Goal: Task Accomplishment & Management: Manage account settings

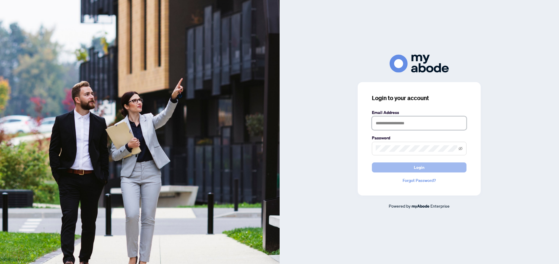
type input "**********"
drag, startPoint x: 440, startPoint y: 169, endPoint x: 359, endPoint y: 110, distance: 100.0
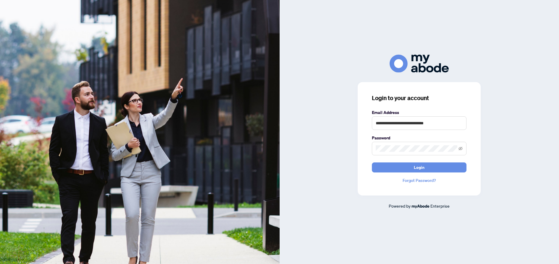
click at [440, 169] on button "Login" at bounding box center [419, 168] width 95 height 10
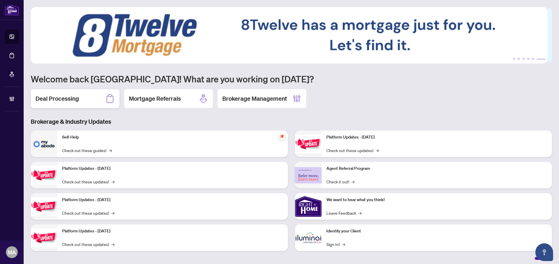
click at [62, 104] on div "Deal Processing" at bounding box center [75, 98] width 89 height 19
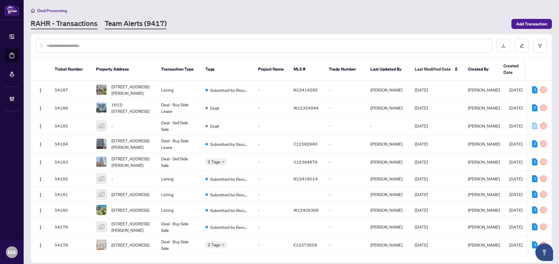
click at [135, 20] on link "Team Alerts (9417)" at bounding box center [136, 24] width 62 height 11
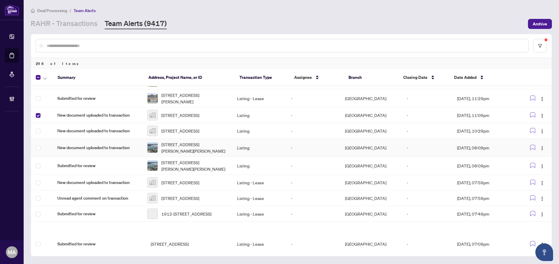
scroll to position [98, 0]
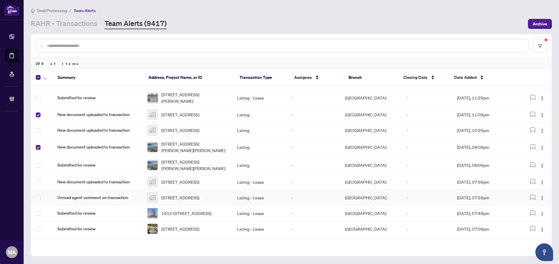
click at [65, 201] on span "Unread agent comment on transaction" at bounding box center [97, 198] width 80 height 7
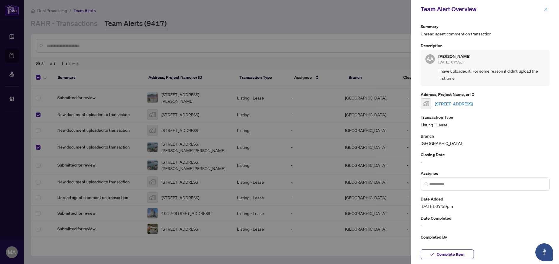
click at [546, 11] on icon "close" at bounding box center [546, 9] width 4 height 4
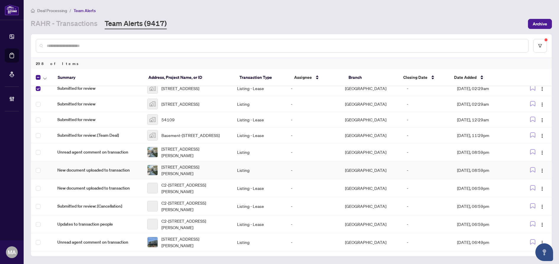
scroll to position [536, 0]
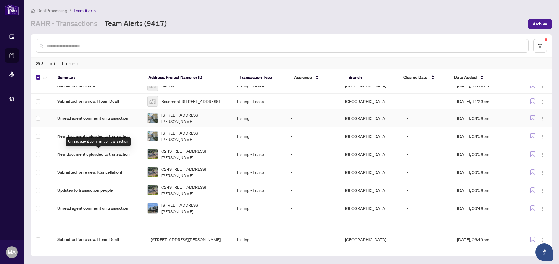
click at [72, 122] on span "Unread agent comment on transaction" at bounding box center [97, 118] width 80 height 7
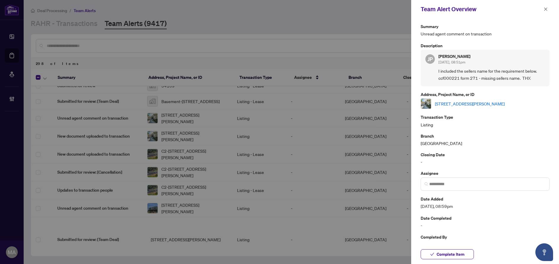
click at [547, 9] on icon "close" at bounding box center [545, 8] width 3 height 3
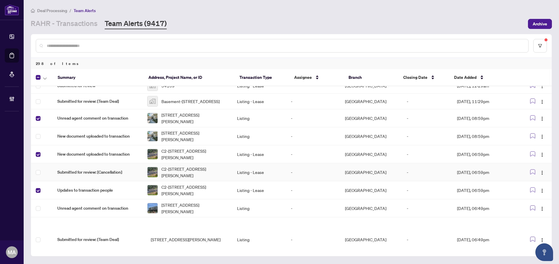
scroll to position [585, 0]
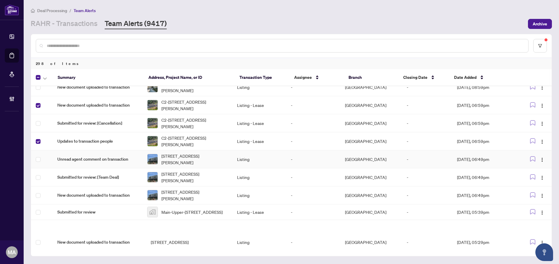
click at [83, 163] on span "Unread agent comment on transaction" at bounding box center [97, 159] width 80 height 7
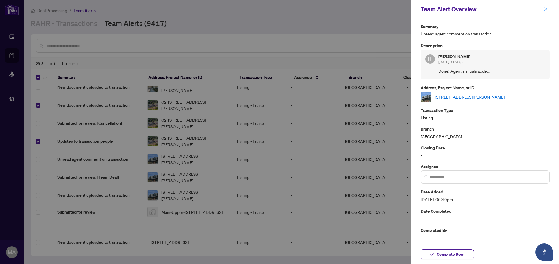
click at [545, 8] on icon "close" at bounding box center [546, 9] width 4 height 4
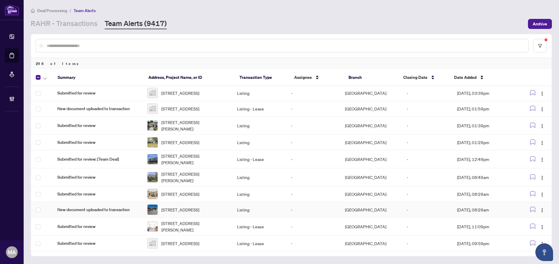
scroll to position [898, 0]
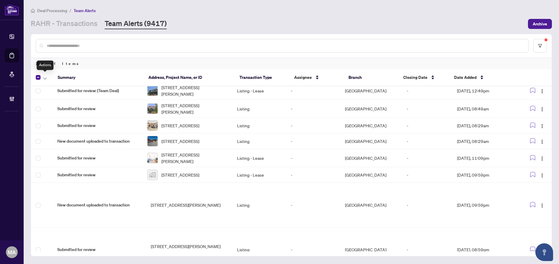
click at [44, 77] on icon "button" at bounding box center [45, 78] width 4 height 2
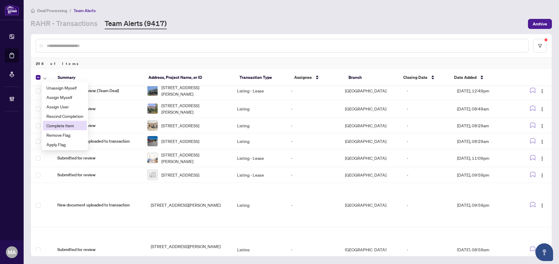
click at [50, 125] on span "Complete Item" at bounding box center [64, 125] width 37 height 7
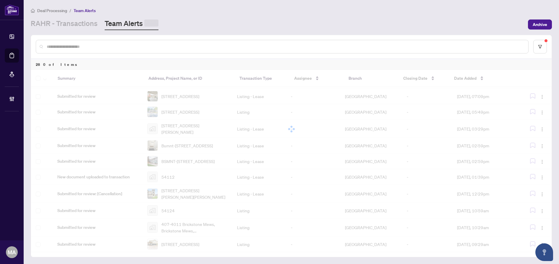
scroll to position [0, 0]
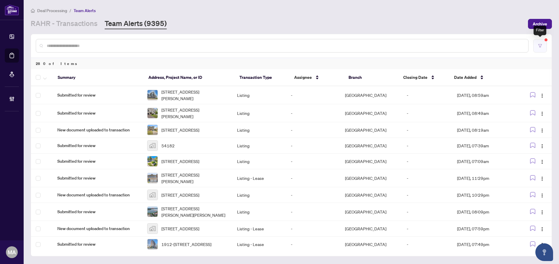
click at [540, 43] on button "button" at bounding box center [540, 46] width 14 height 14
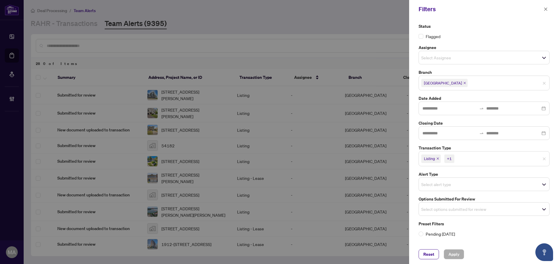
click at [462, 211] on input "search" at bounding box center [441, 209] width 41 height 7
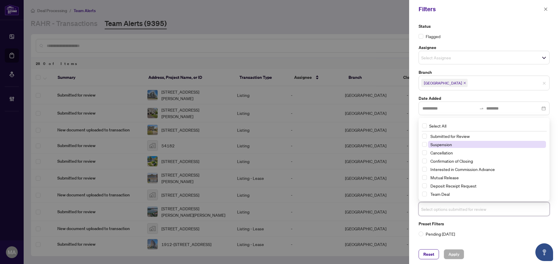
click at [465, 147] on span "Suspension" at bounding box center [487, 144] width 118 height 7
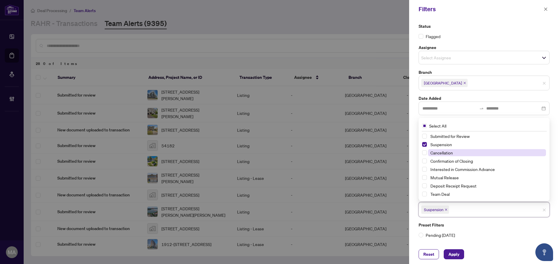
click at [465, 152] on span "Cancellation" at bounding box center [487, 152] width 118 height 7
click at [452, 255] on span "Apply" at bounding box center [454, 254] width 11 height 9
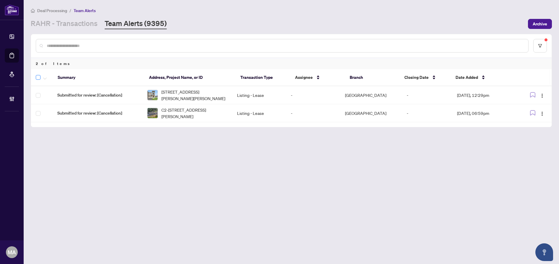
click at [37, 80] on label at bounding box center [38, 77] width 5 height 7
click at [42, 78] on button "button" at bounding box center [45, 77] width 7 height 7
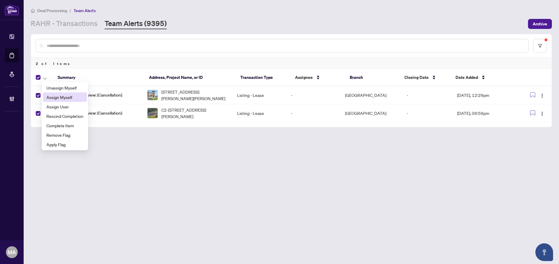
click at [51, 97] on span "Assign Myself" at bounding box center [64, 97] width 37 height 7
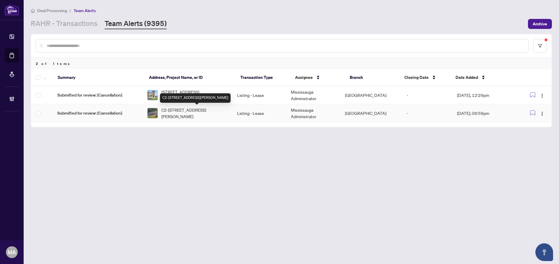
click at [206, 115] on span "C2-24 Morrison Road, Kitchener, ON N2A 0L1, Canada" at bounding box center [194, 113] width 66 height 13
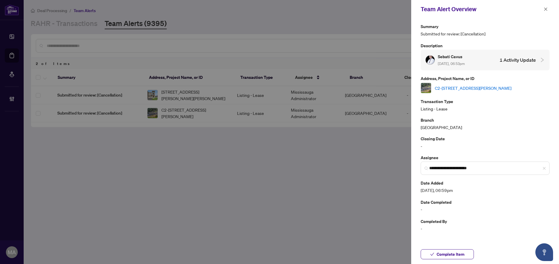
click at [478, 89] on link "C2-24 Morrison Road, Kitchener, ON N2A 0L1, Canada" at bounding box center [473, 88] width 77 height 7
click at [546, 9] on icon "close" at bounding box center [545, 8] width 3 height 3
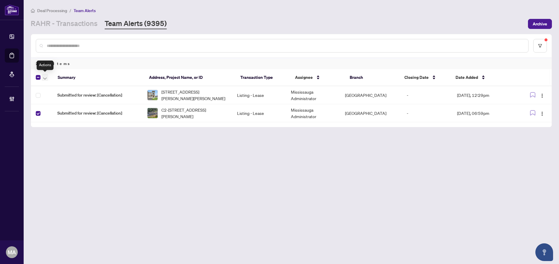
click at [46, 77] on icon "button" at bounding box center [45, 78] width 4 height 2
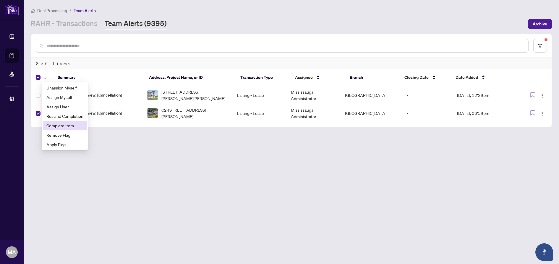
click at [58, 124] on span "Complete Item" at bounding box center [64, 125] width 37 height 7
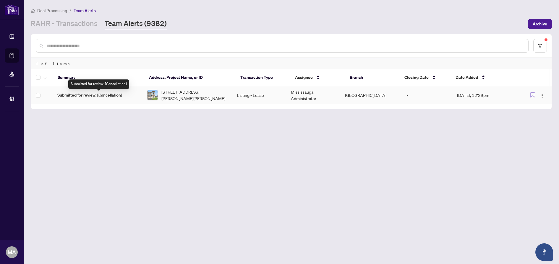
click at [75, 94] on span "Submitted for review: [Cancellation]" at bounding box center [97, 95] width 80 height 7
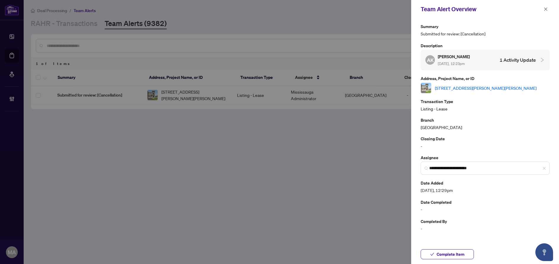
click at [485, 90] on link "[STREET_ADDRESS][PERSON_NAME][PERSON_NAME]" at bounding box center [486, 88] width 102 height 7
click at [546, 7] on icon "close" at bounding box center [546, 9] width 4 height 4
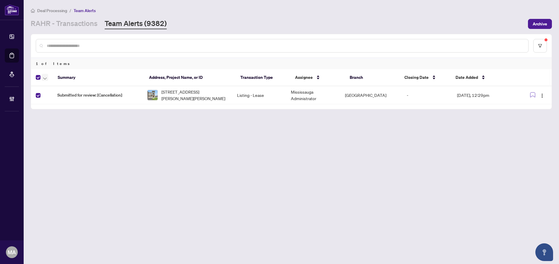
click at [46, 76] on span "button" at bounding box center [45, 77] width 4 height 7
click at [61, 126] on span "Complete Item" at bounding box center [64, 125] width 37 height 7
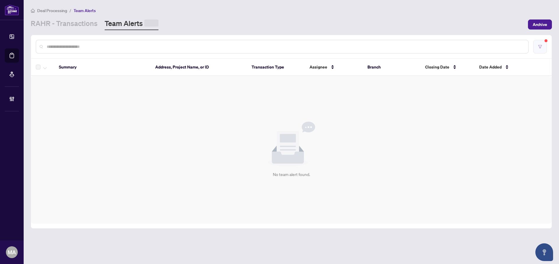
click at [544, 47] on button "button" at bounding box center [540, 47] width 14 height 14
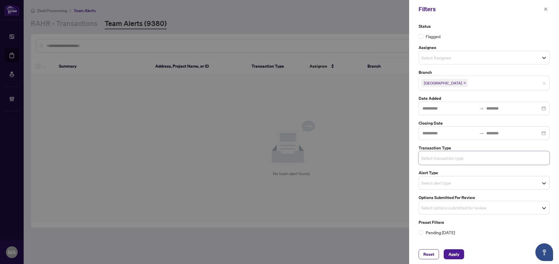
click at [460, 208] on input "search" at bounding box center [441, 207] width 41 height 7
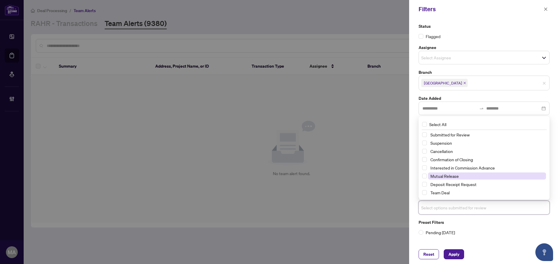
click at [451, 177] on span "Mutual Release" at bounding box center [445, 176] width 28 height 5
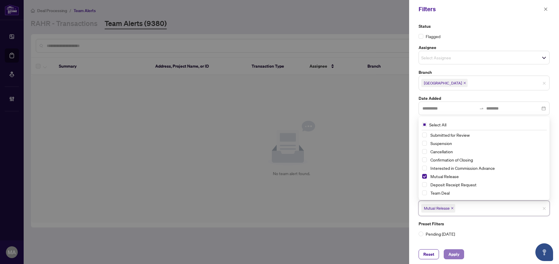
click at [457, 254] on span "Apply" at bounding box center [454, 254] width 11 height 9
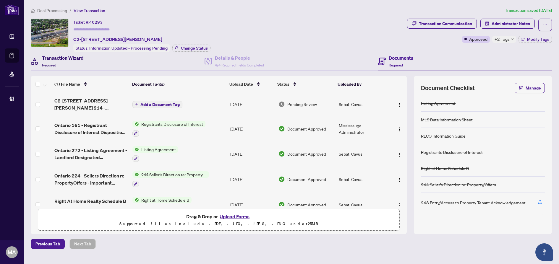
click at [77, 61] on div "Transaction Wizard Required" at bounding box center [63, 61] width 42 height 14
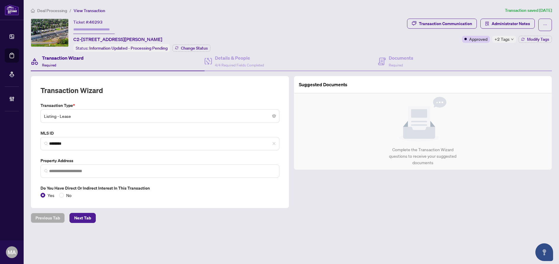
type input "**********"
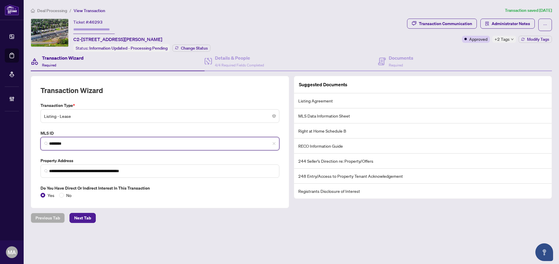
drag, startPoint x: 83, startPoint y: 142, endPoint x: 48, endPoint y: 142, distance: 35.2
click at [48, 142] on span "********" at bounding box center [160, 143] width 239 height 13
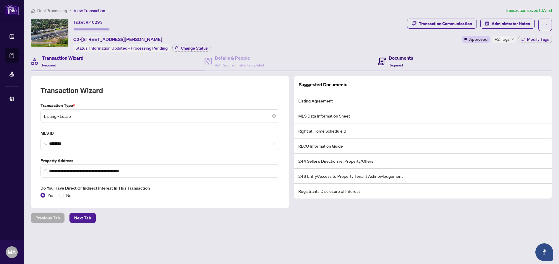
click at [413, 60] on h4 "Documents" at bounding box center [401, 57] width 25 height 7
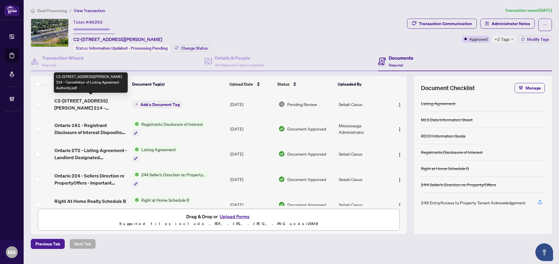
click at [75, 103] on span "C2-24 Morrison Road Kitchener ON - Ontario 214 - Cancellation of Listing Agreem…" at bounding box center [90, 104] width 73 height 14
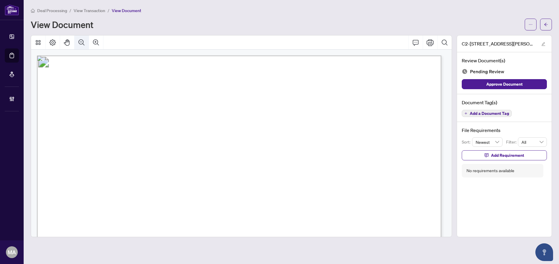
click at [84, 44] on icon "Zoom Out" at bounding box center [81, 42] width 7 height 7
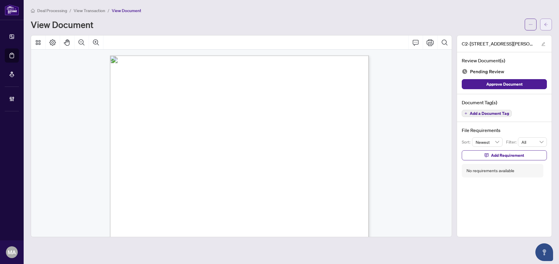
click at [545, 24] on icon "arrow-left" at bounding box center [546, 24] width 4 height 4
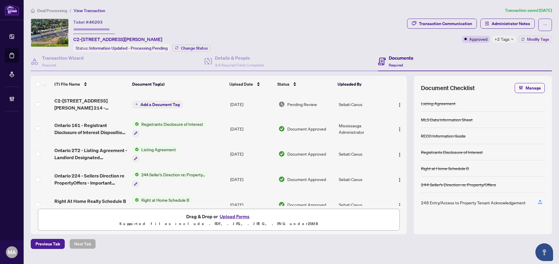
click at [102, 102] on span "C2-24 Morrison Road Kitchener ON - Ontario 214 - Cancellation of Listing Agreem…" at bounding box center [90, 104] width 73 height 14
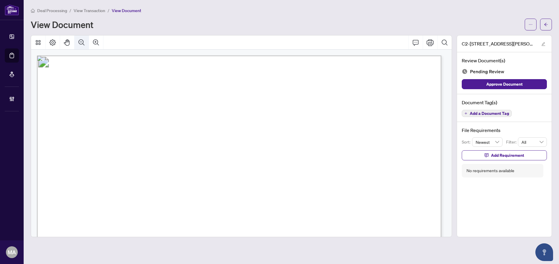
click at [79, 44] on icon "Zoom Out" at bounding box center [81, 42] width 7 height 7
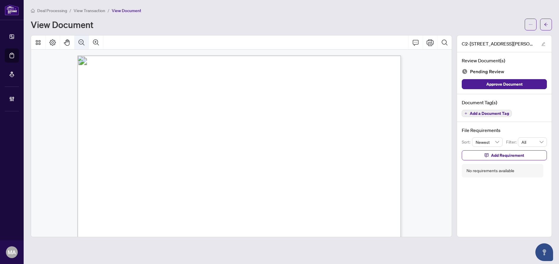
click at [79, 44] on icon "Zoom Out" at bounding box center [81, 42] width 7 height 7
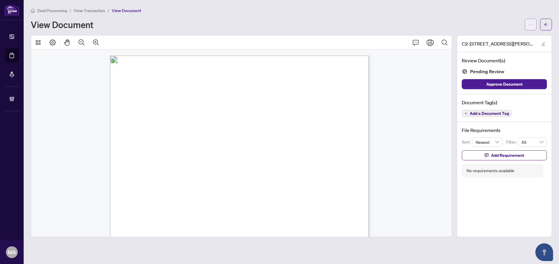
click at [532, 25] on icon "ellipsis" at bounding box center [531, 24] width 4 height 4
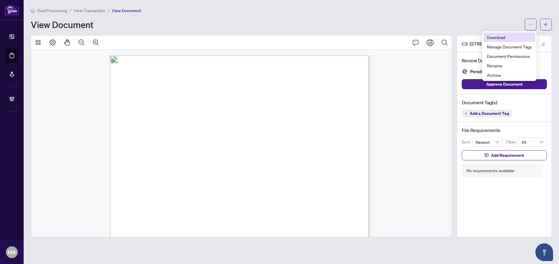
click at [512, 39] on span "Download" at bounding box center [509, 37] width 45 height 7
click at [546, 25] on icon "arrow-left" at bounding box center [546, 24] width 4 height 4
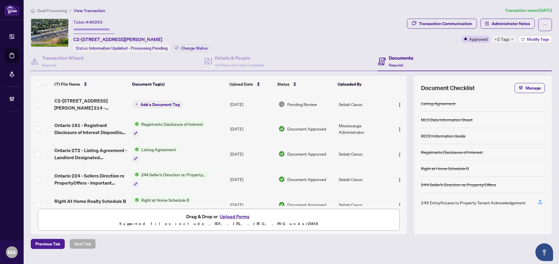
click at [537, 38] on span "Modify Tags" at bounding box center [538, 39] width 22 height 4
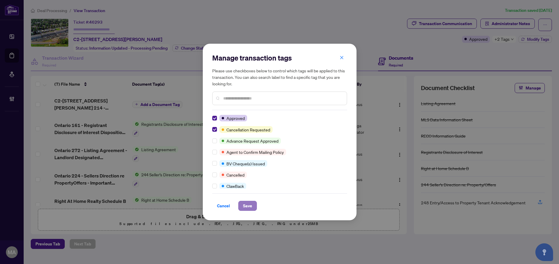
click at [252, 209] on button "Save" at bounding box center [247, 206] width 19 height 10
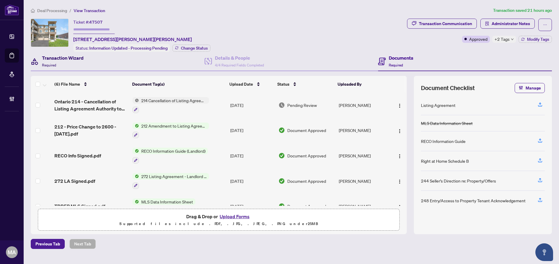
click at [60, 65] on div "Transaction Wizard Required" at bounding box center [63, 61] width 42 height 14
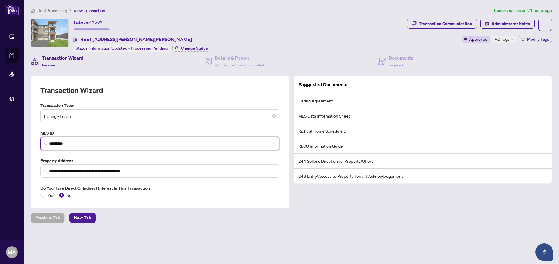
drag, startPoint x: 79, startPoint y: 144, endPoint x: 48, endPoint y: 143, distance: 31.1
click at [48, 143] on span "*********" at bounding box center [160, 143] width 239 height 13
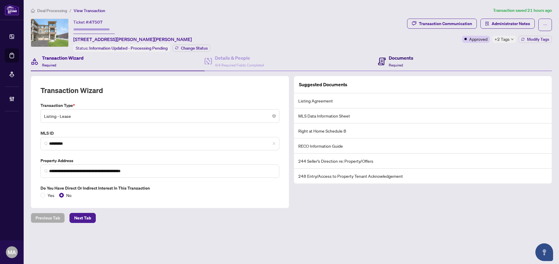
drag, startPoint x: 408, startPoint y: 61, endPoint x: 412, endPoint y: 55, distance: 7.2
click at [408, 61] on div "Documents Required" at bounding box center [401, 61] width 25 height 14
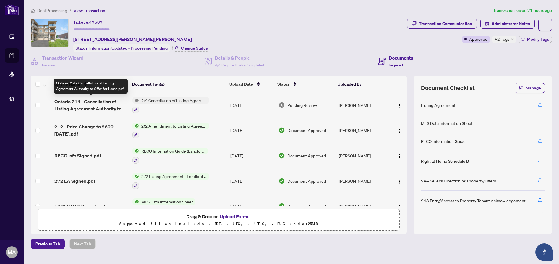
click at [80, 104] on span "Ontario 214 - Cancellation of Listing Agreement Authority to Offer for Lease.pdf" at bounding box center [90, 105] width 73 height 14
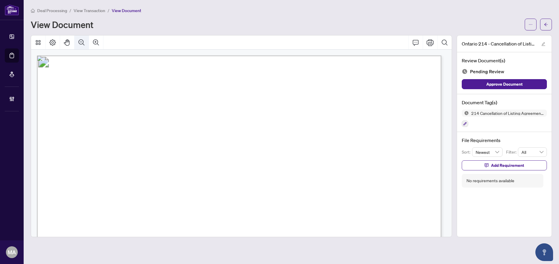
click at [85, 43] on button "Zoom Out" at bounding box center [82, 42] width 14 height 14
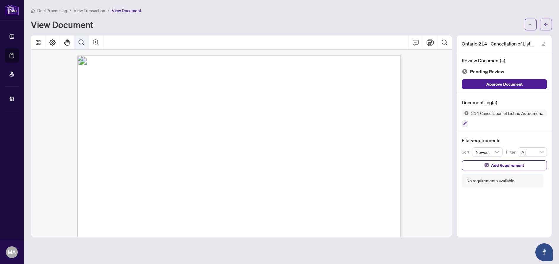
click at [85, 43] on button "Zoom Out" at bounding box center [82, 42] width 14 height 14
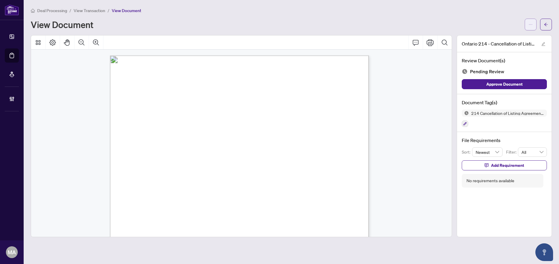
click at [528, 24] on button "button" at bounding box center [531, 25] width 12 height 12
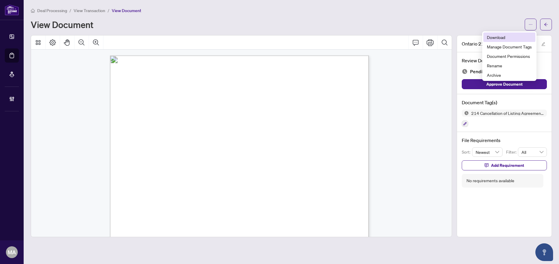
click at [516, 35] on span "Download" at bounding box center [509, 37] width 45 height 7
drag, startPoint x: 547, startPoint y: 23, endPoint x: 298, endPoint y: 2, distance: 249.3
click at [547, 23] on icon "arrow-left" at bounding box center [546, 24] width 4 height 4
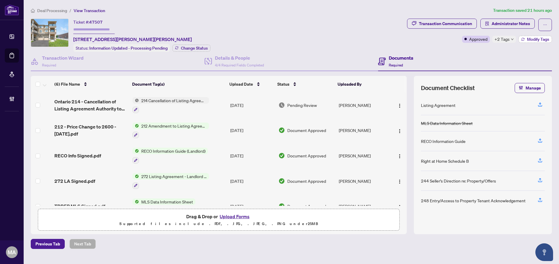
click at [533, 40] on span "Modify Tags" at bounding box center [538, 39] width 22 height 4
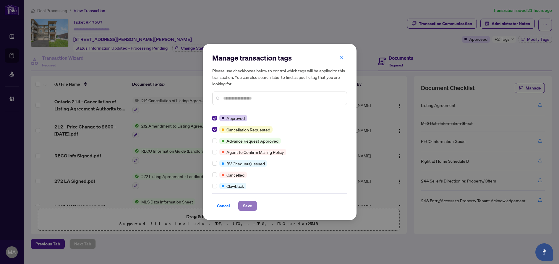
click at [247, 204] on span "Save" at bounding box center [247, 205] width 9 height 9
